Goal: Task Accomplishment & Management: Manage account settings

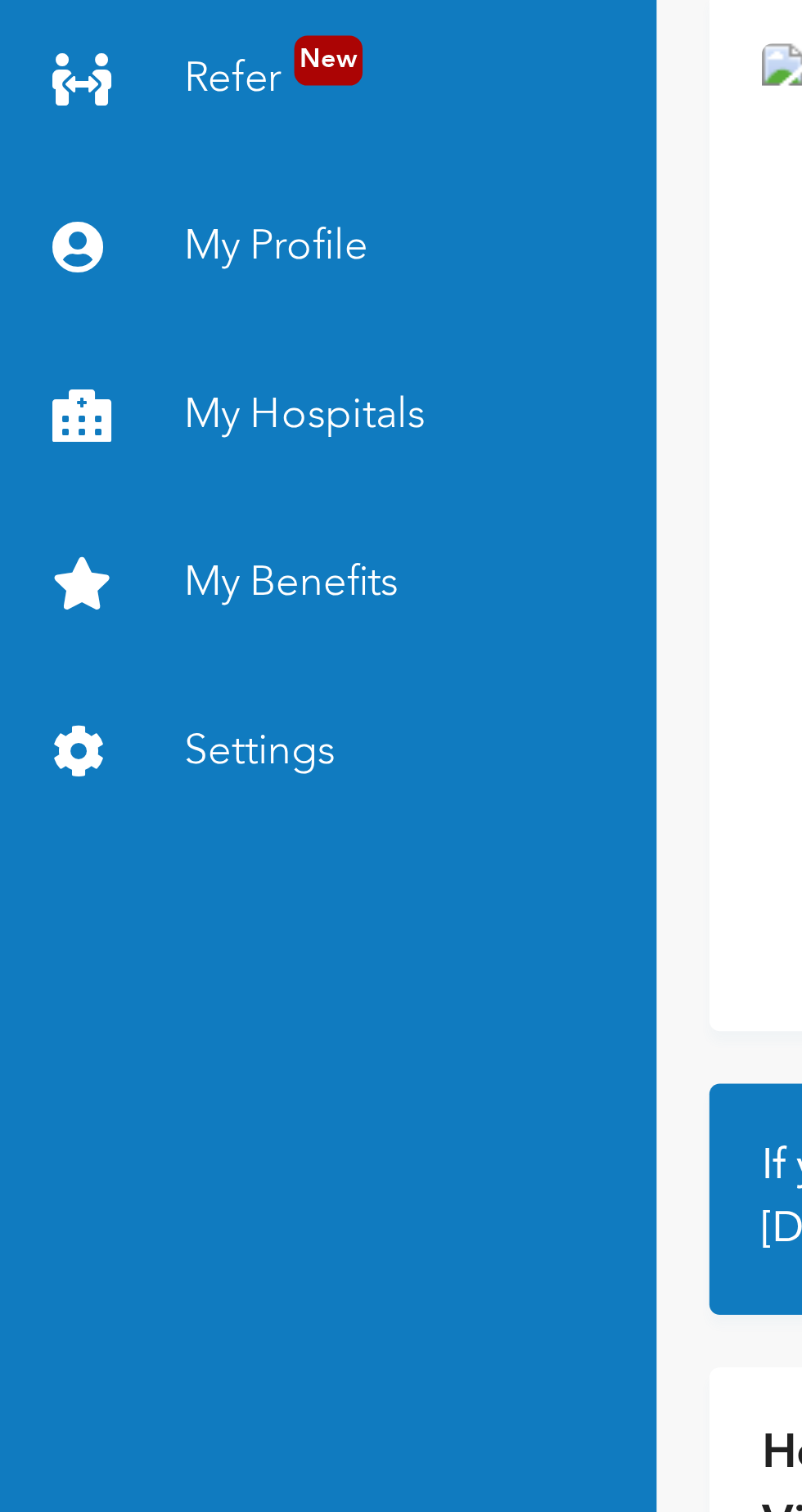
click at [96, 239] on link "My Profile" at bounding box center [102, 248] width 205 height 52
